Goal: Find contact information: Find specific fact

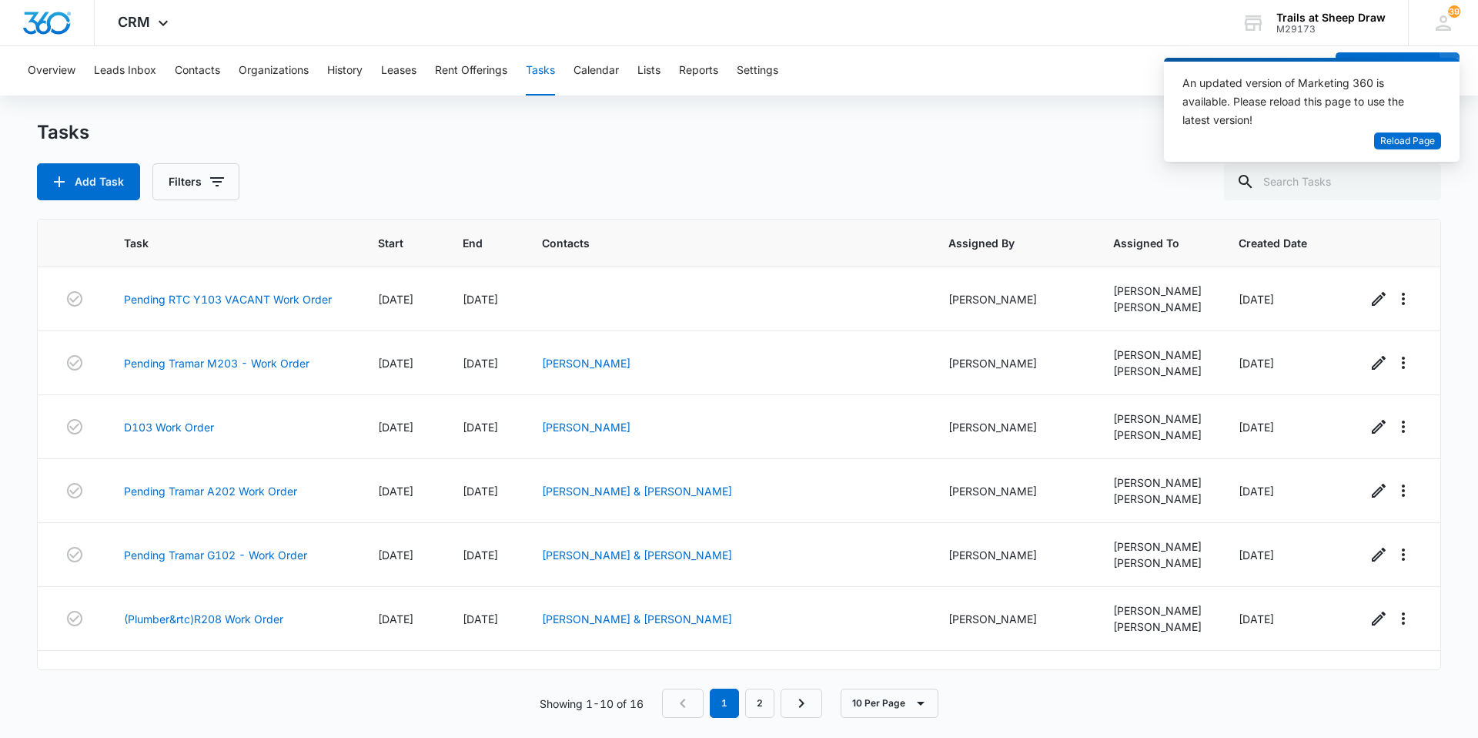
click at [1399, 128] on div "An updated version of Marketing 360 is available. Please reload this page to us…" at bounding box center [1303, 101] width 240 height 55
click at [1410, 141] on span "Reload Page" at bounding box center [1407, 141] width 55 height 15
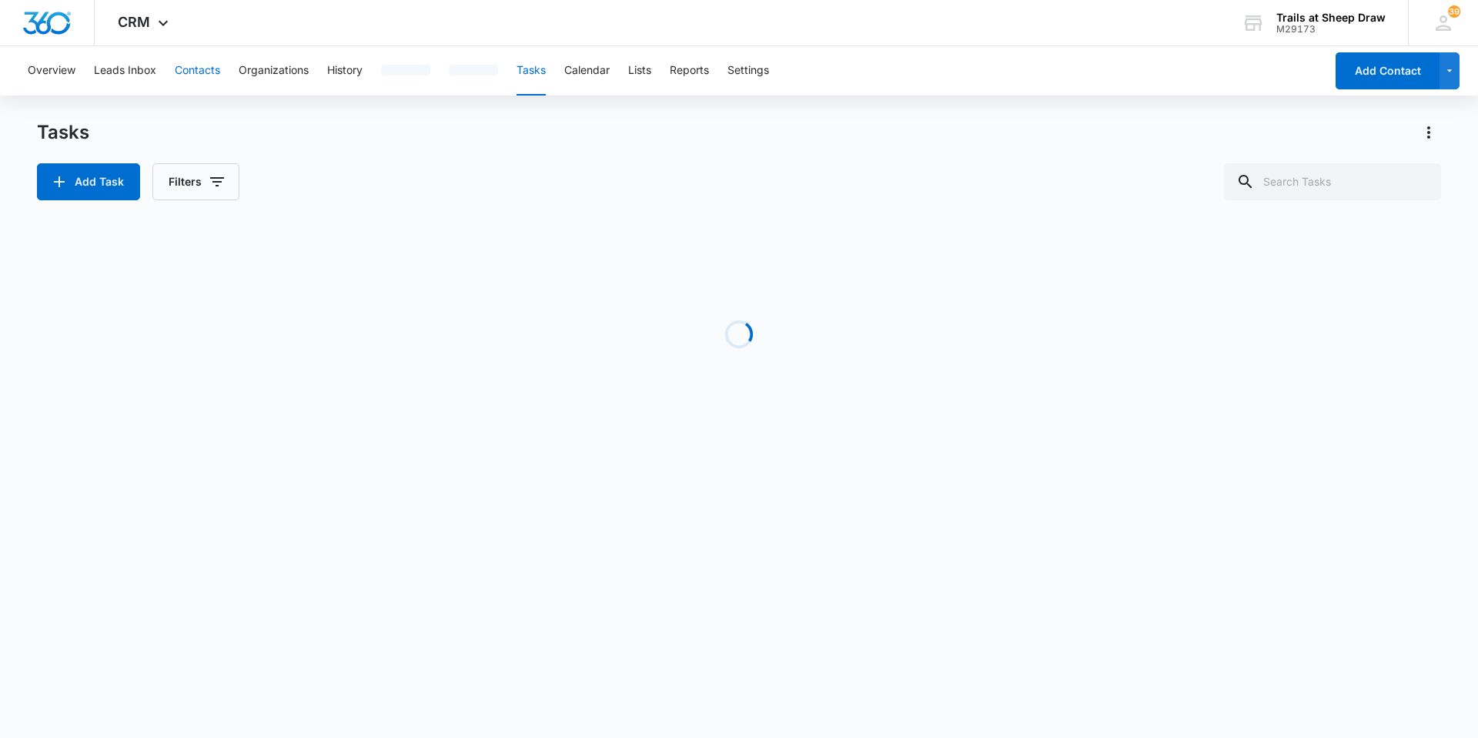
click at [194, 59] on button "Contacts" at bounding box center [197, 70] width 45 height 49
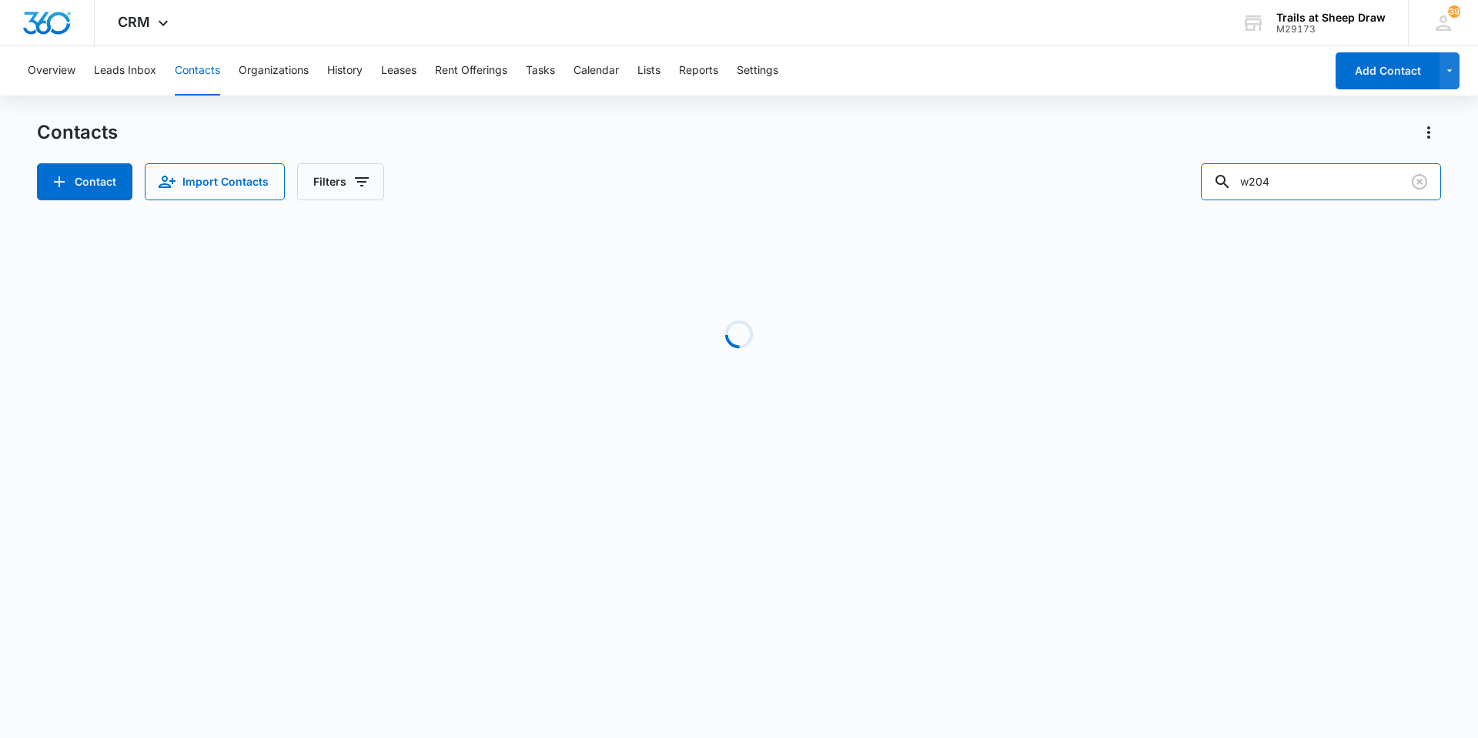
drag, startPoint x: 1308, startPoint y: 179, endPoint x: 1179, endPoint y: 182, distance: 128.6
click at [1181, 181] on div "Contact Import Contacts Filters w204" at bounding box center [739, 181] width 1404 height 37
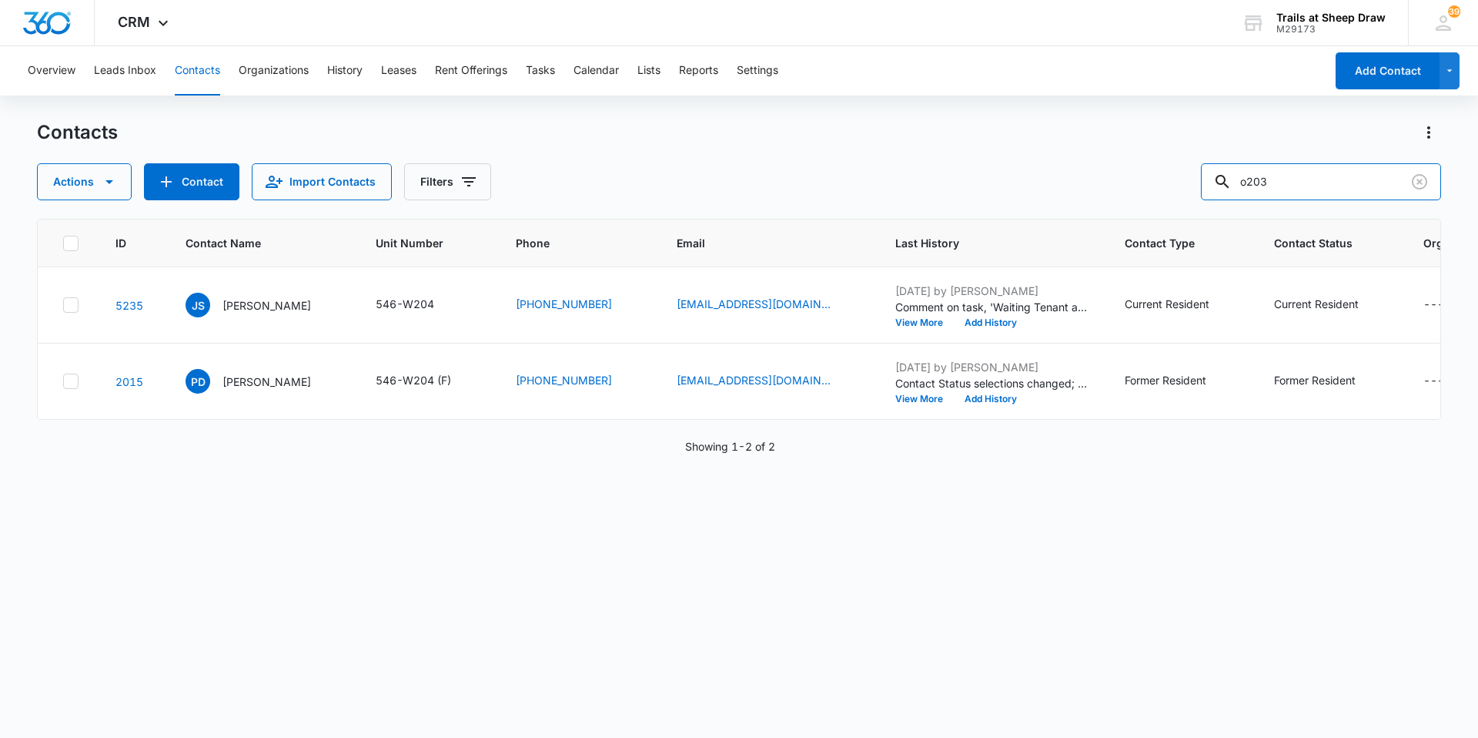
type input "o203"
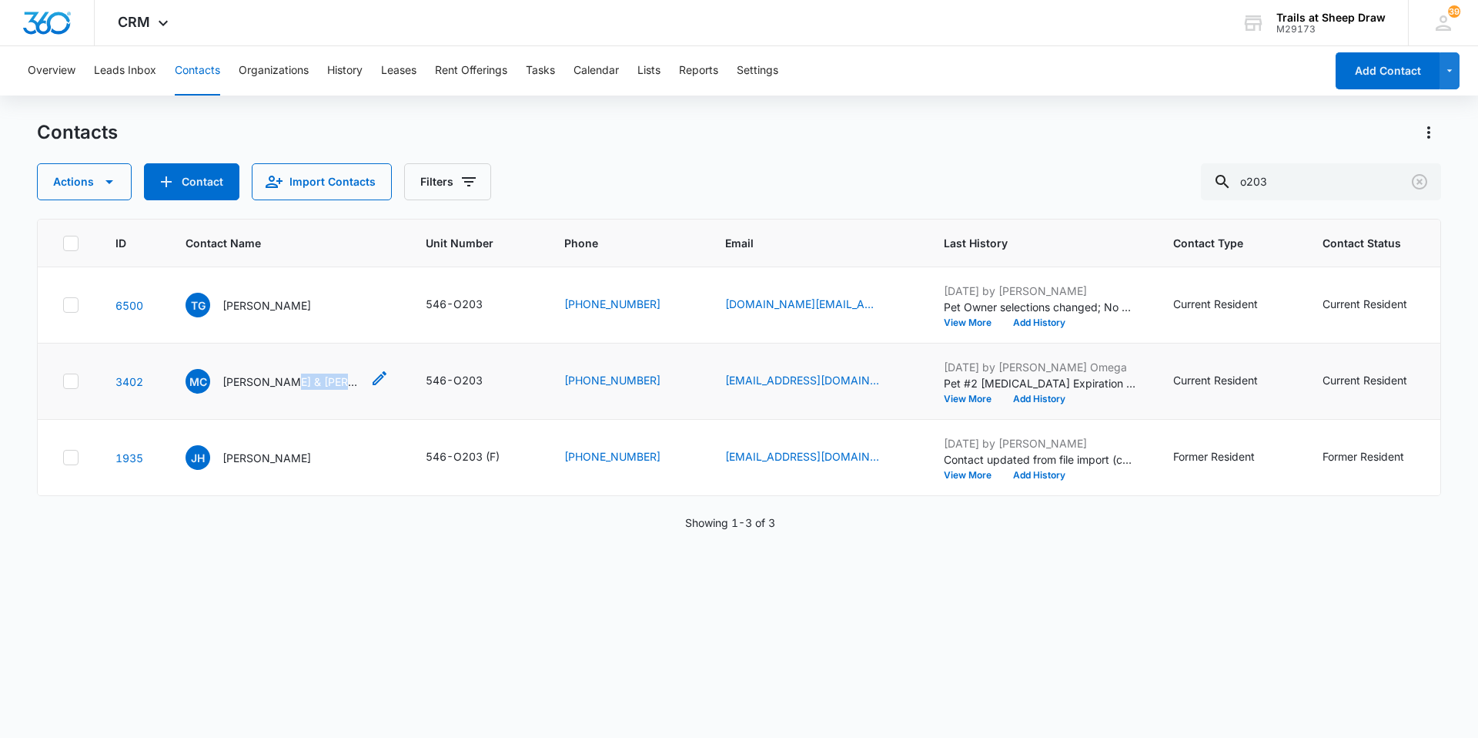
drag, startPoint x: 353, startPoint y: 380, endPoint x: 285, endPoint y: 388, distance: 68.2
click at [285, 388] on div "MC [PERSON_NAME] & [PERSON_NAME]" at bounding box center [287, 381] width 203 height 25
drag, startPoint x: 289, startPoint y: 387, endPoint x: 297, endPoint y: 382, distance: 10.0
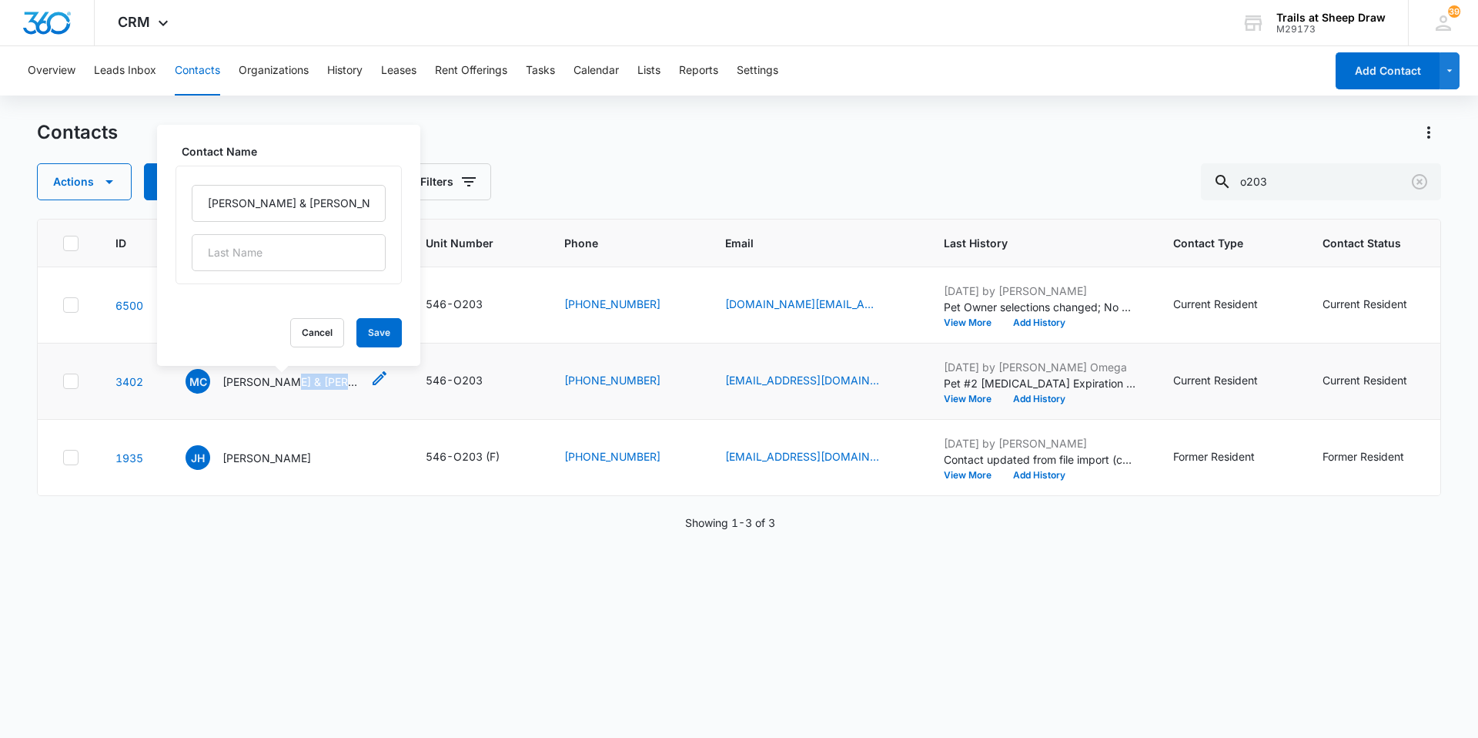
copy p "[PERSON_NAME]"
